Goal: Task Accomplishment & Management: Manage account settings

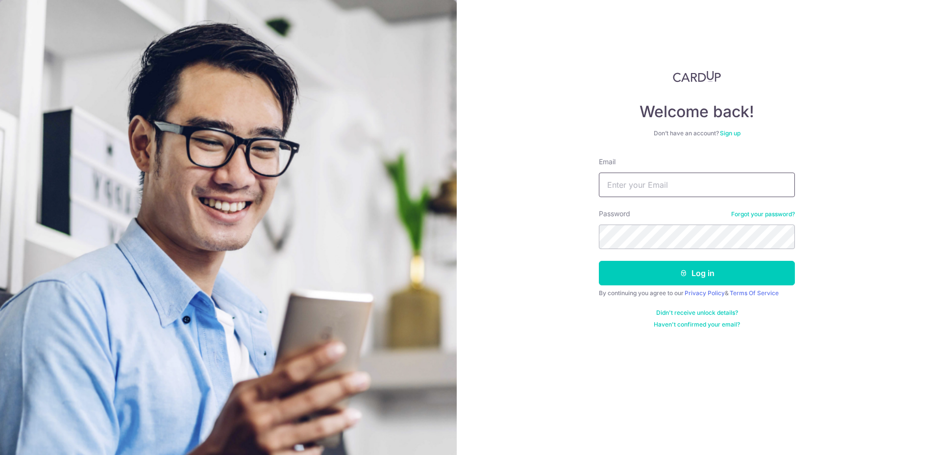
click at [658, 184] on input "Email" at bounding box center [697, 185] width 196 height 25
type input "[EMAIL_ADDRESS][DOMAIN_NAME]"
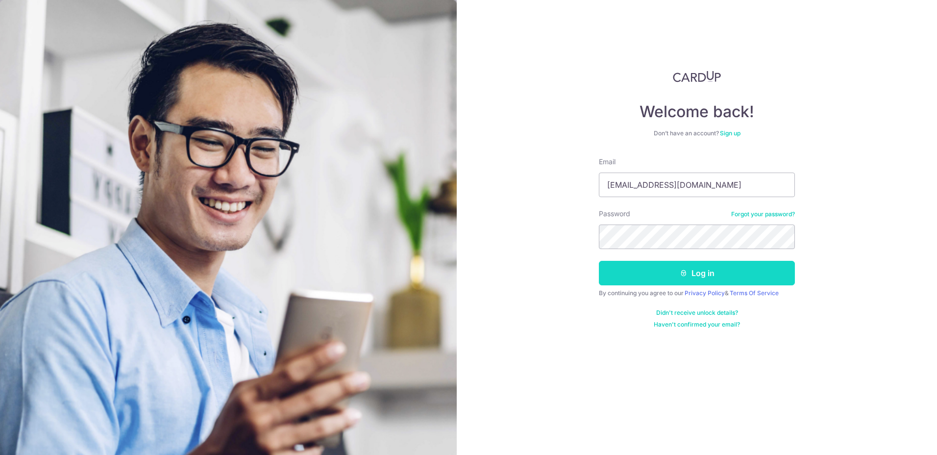
click at [691, 270] on button "Log in" at bounding box center [697, 273] width 196 height 25
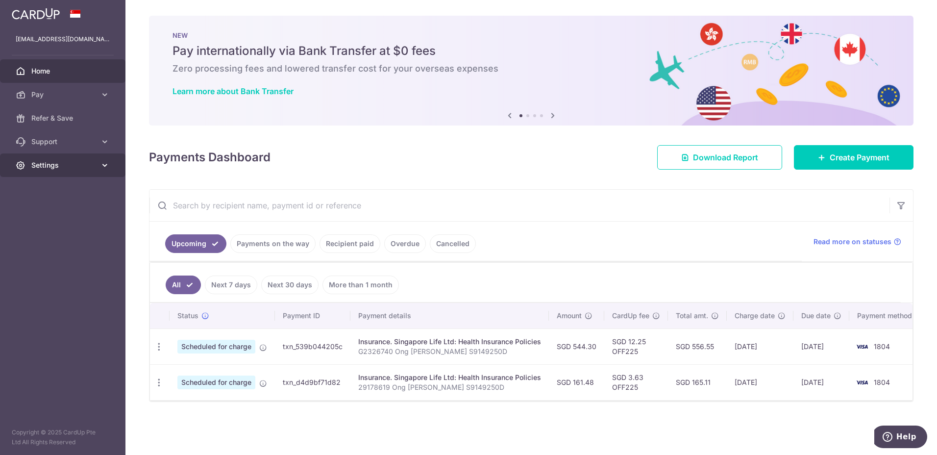
click at [74, 167] on span "Settings" at bounding box center [63, 165] width 65 height 10
click at [50, 214] on span "Logout" at bounding box center [63, 212] width 65 height 10
